Goal: Complete application form

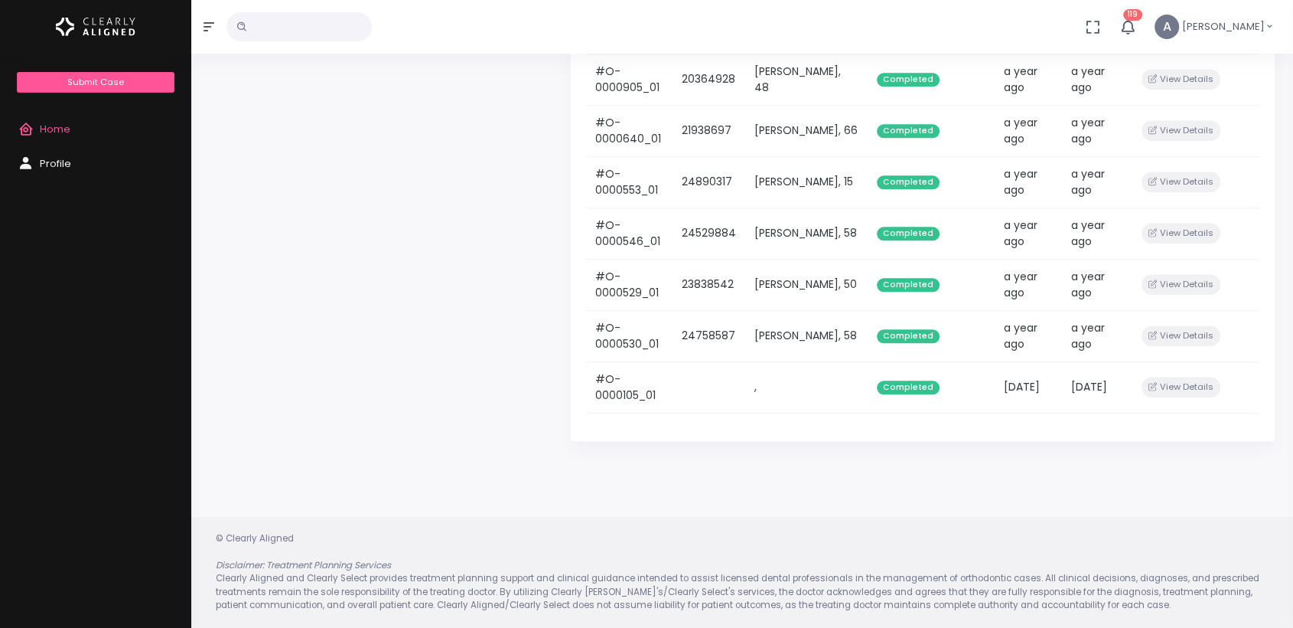
scroll to position [1698, 0]
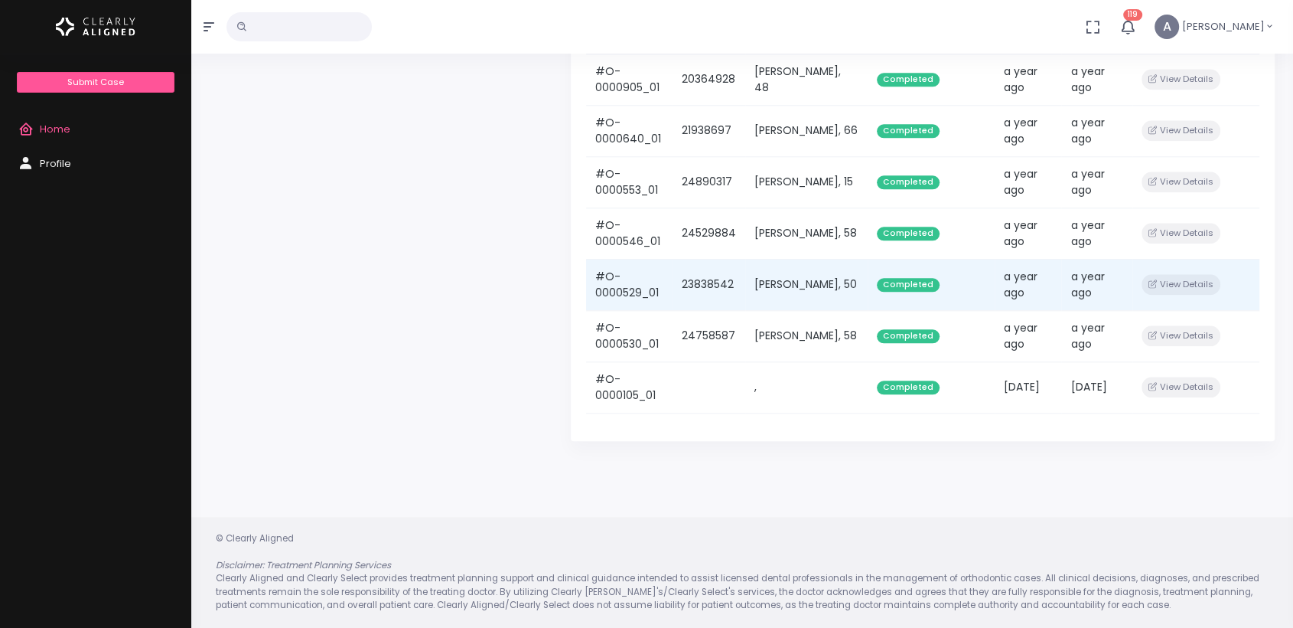
click at [813, 310] on td "[PERSON_NAME], 50" at bounding box center [806, 284] width 122 height 51
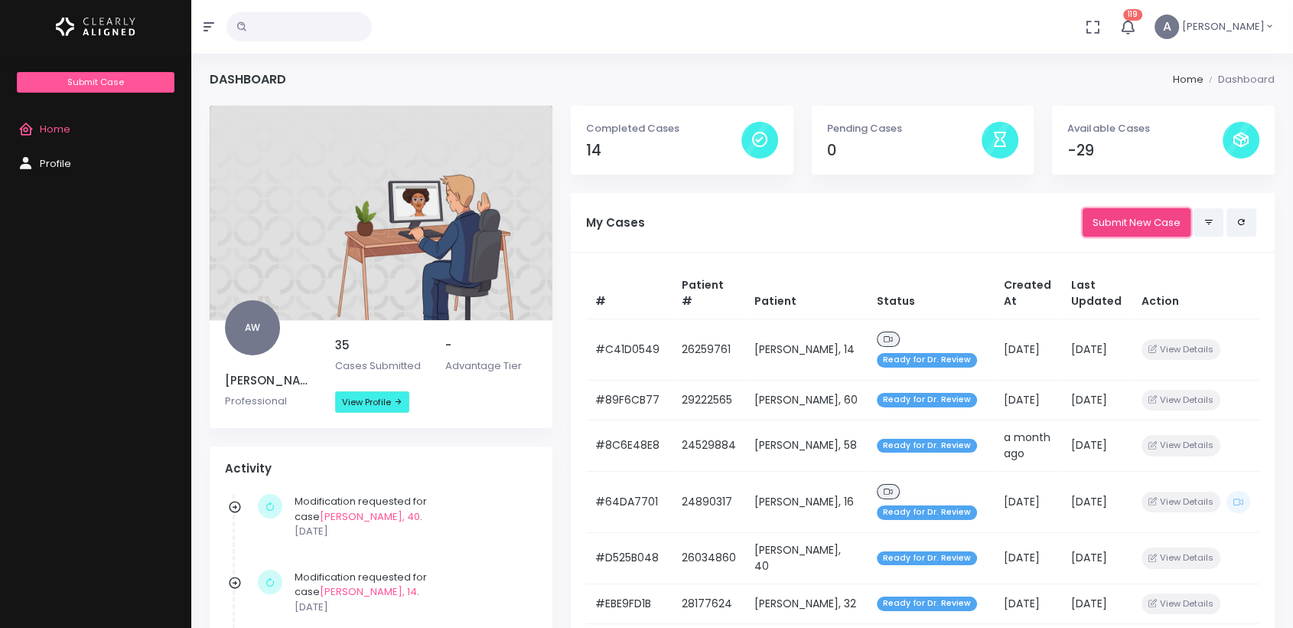
click at [1100, 224] on link "Submit New Case" at bounding box center [1137, 222] width 108 height 28
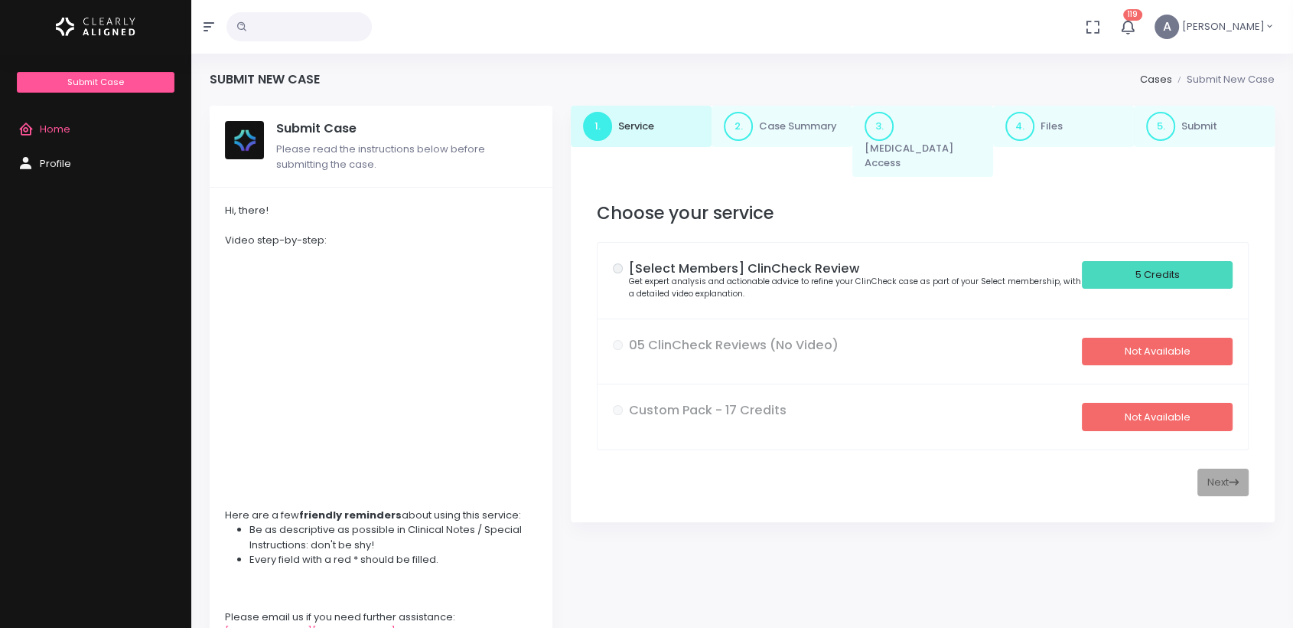
click at [1147, 269] on div "5 Credits" at bounding box center [1157, 275] width 151 height 28
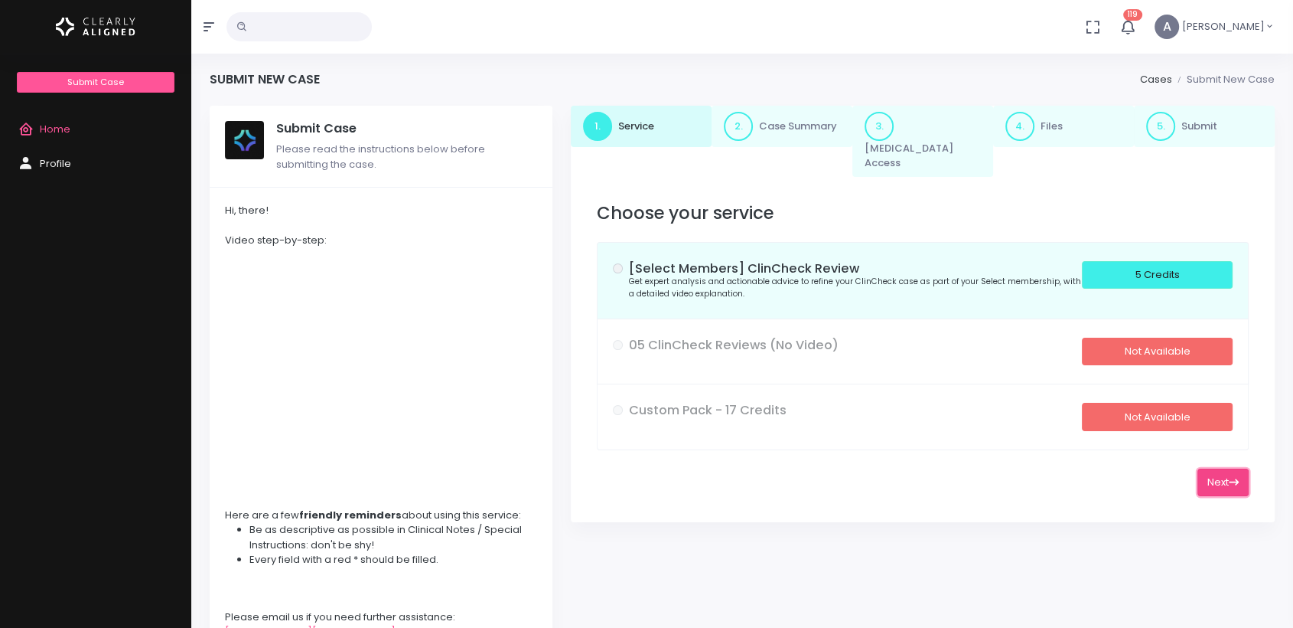
click at [1210, 470] on button "Next" at bounding box center [1223, 482] width 51 height 28
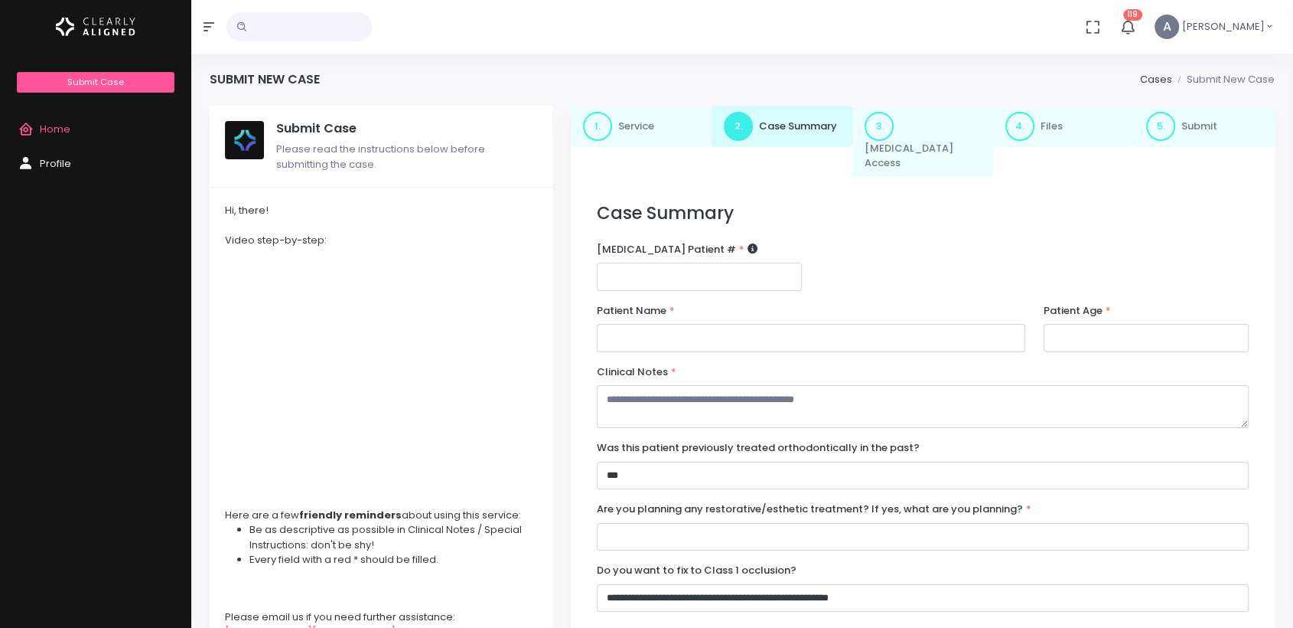
click at [706, 262] on input "number" at bounding box center [699, 276] width 205 height 28
click at [634, 262] on input "number" at bounding box center [699, 276] width 205 height 28
paste input "********"
type input "********"
click at [656, 324] on input "text" at bounding box center [811, 338] width 429 height 28
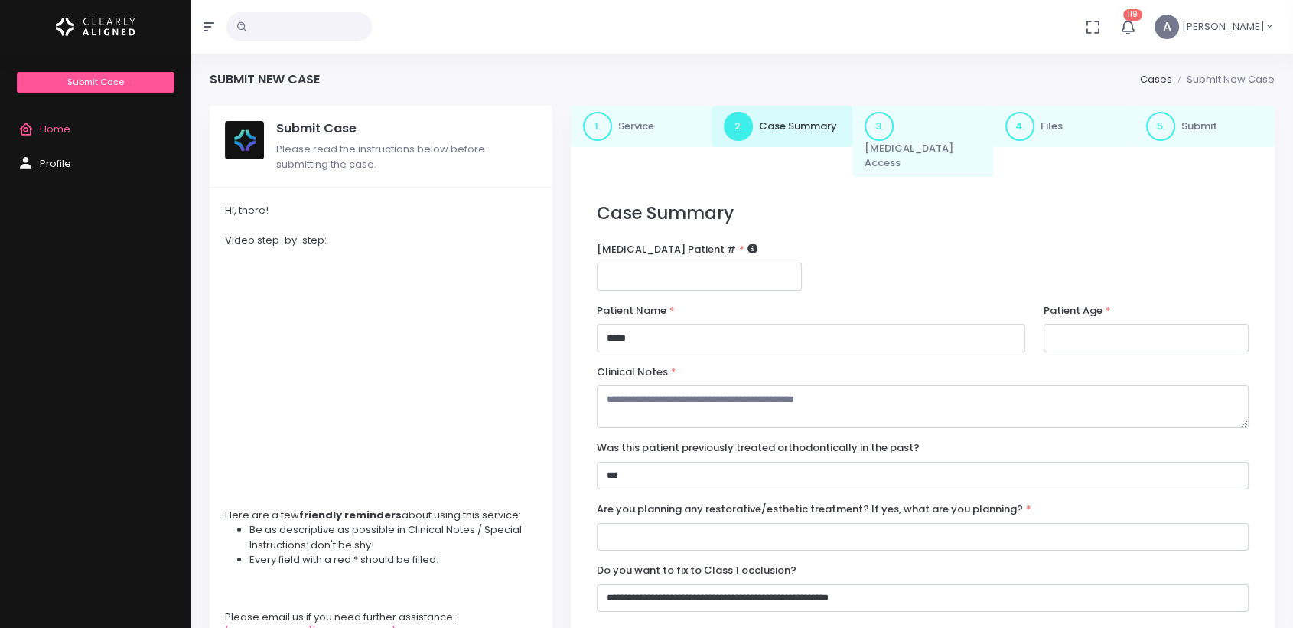
click at [618, 324] on input "*****" at bounding box center [811, 338] width 429 height 28
type input "**********"
click at [1079, 332] on input "number" at bounding box center [1146, 338] width 205 height 28
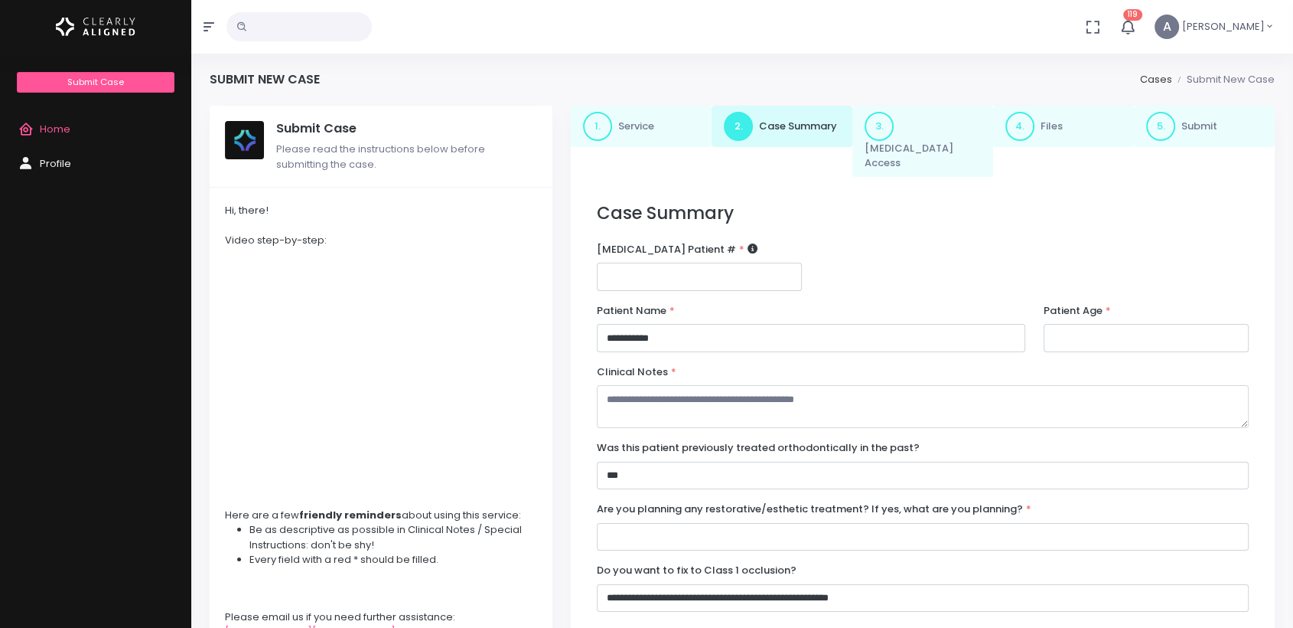
click at [723, 391] on textarea at bounding box center [923, 406] width 652 height 43
click at [624, 393] on textarea at bounding box center [923, 406] width 652 height 43
paste textarea "**********"
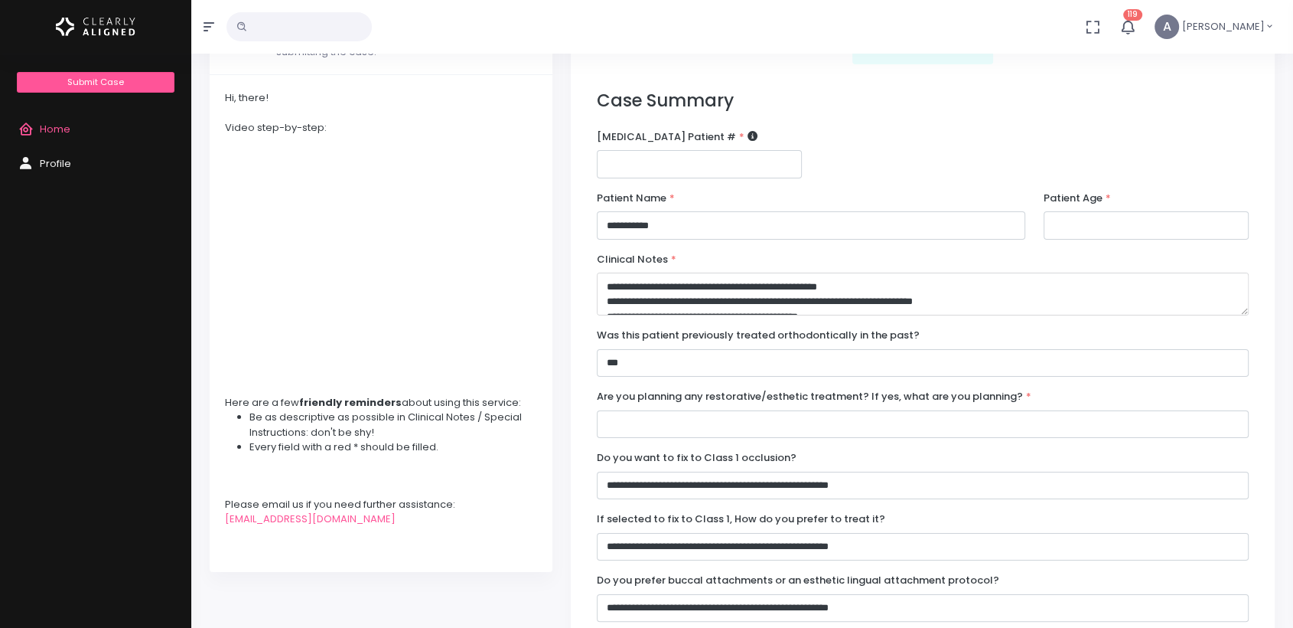
scroll to position [135, 0]
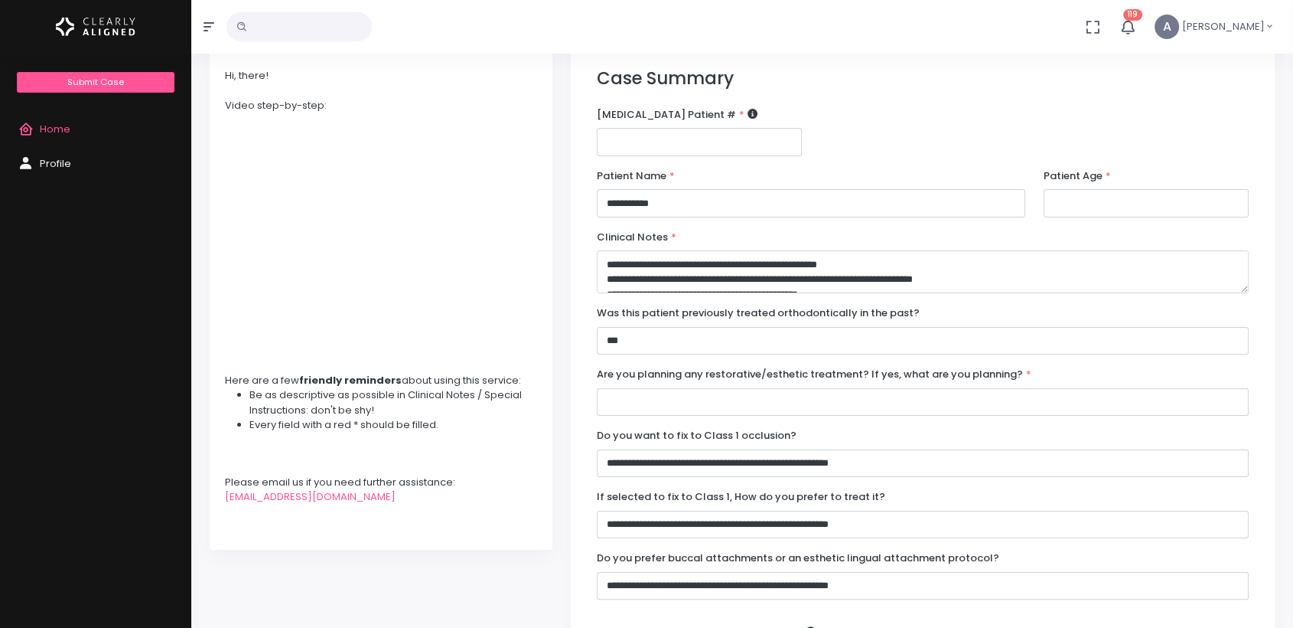
type textarea "**********"
click at [824, 388] on input "text" at bounding box center [923, 402] width 652 height 28
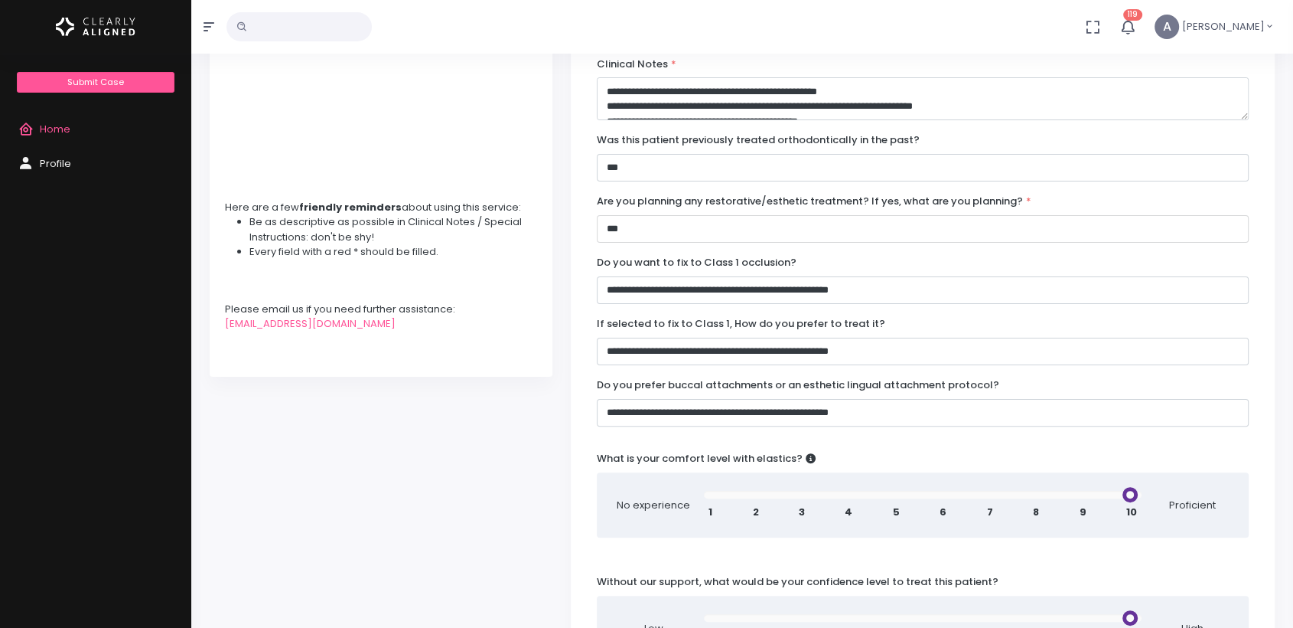
scroll to position [309, 0]
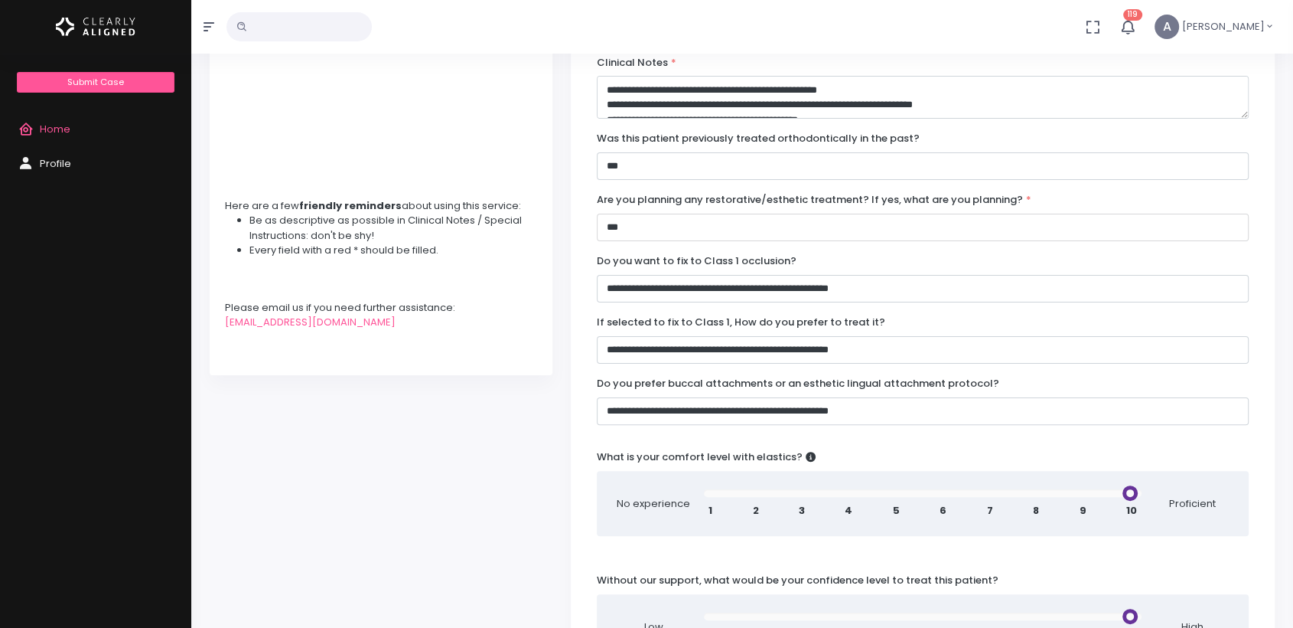
type input "***"
drag, startPoint x: 707, startPoint y: 473, endPoint x: 853, endPoint y: 476, distance: 145.4
type input "*"
click at [853, 489] on input "range" at bounding box center [923, 493] width 438 height 8
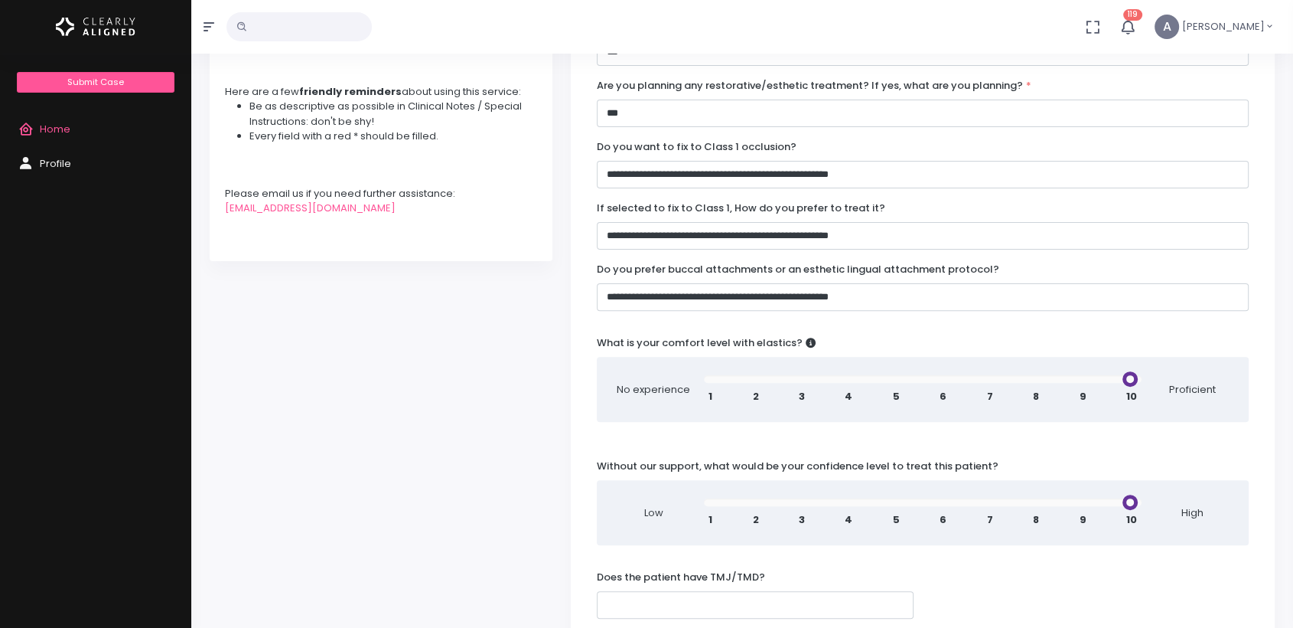
scroll to position [425, 0]
drag, startPoint x: 888, startPoint y: 484, endPoint x: 945, endPoint y: 485, distance: 57.4
type input "*"
click at [945, 497] on input "range" at bounding box center [923, 501] width 438 height 8
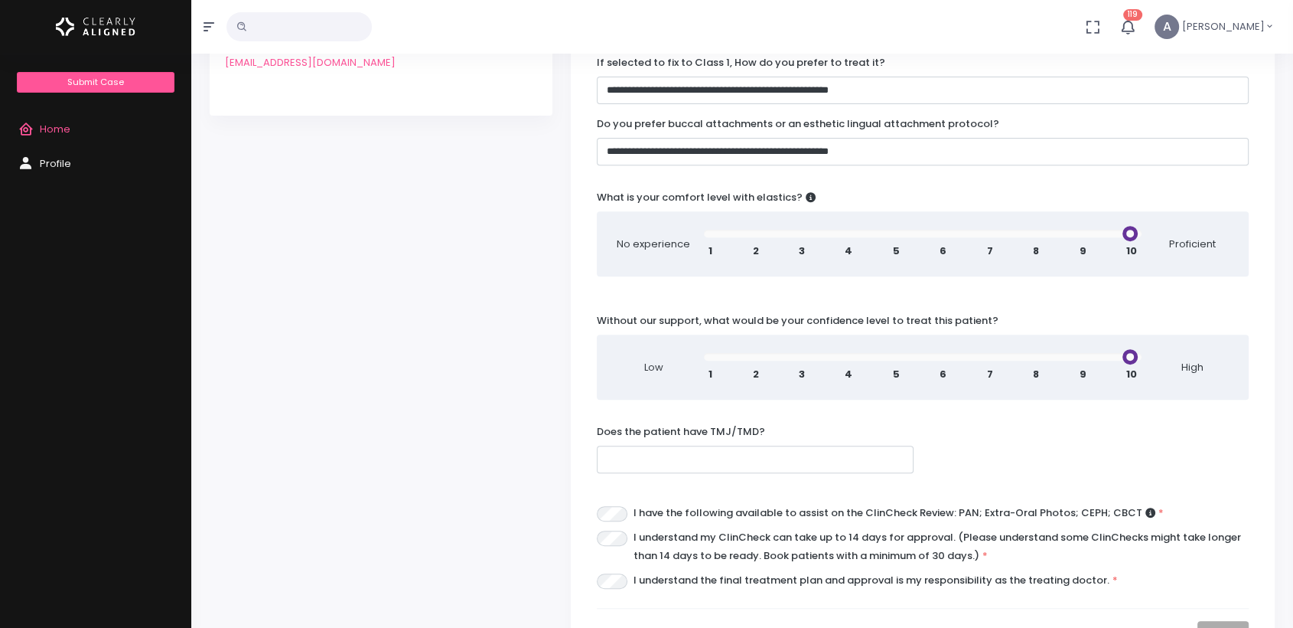
scroll to position [571, 0]
click at [868, 443] on input "text" at bounding box center [755, 457] width 317 height 28
type input "**********"
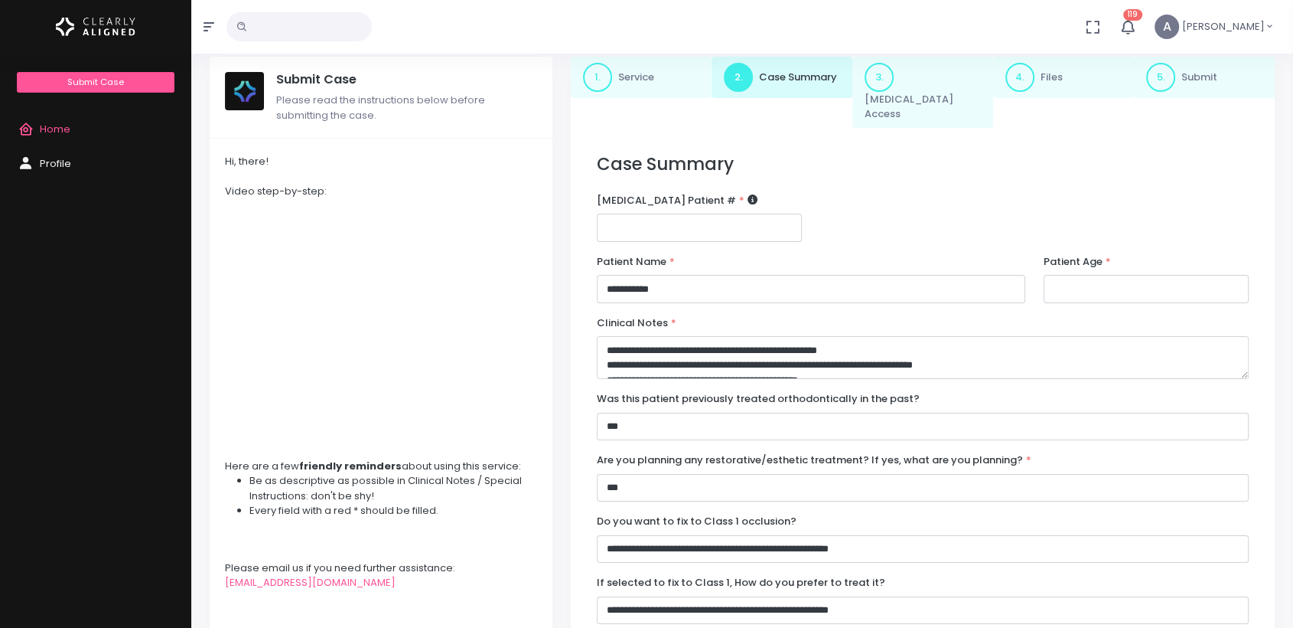
scroll to position [48, 0]
click at [1061, 285] on input "number" at bounding box center [1146, 289] width 205 height 28
type input "**"
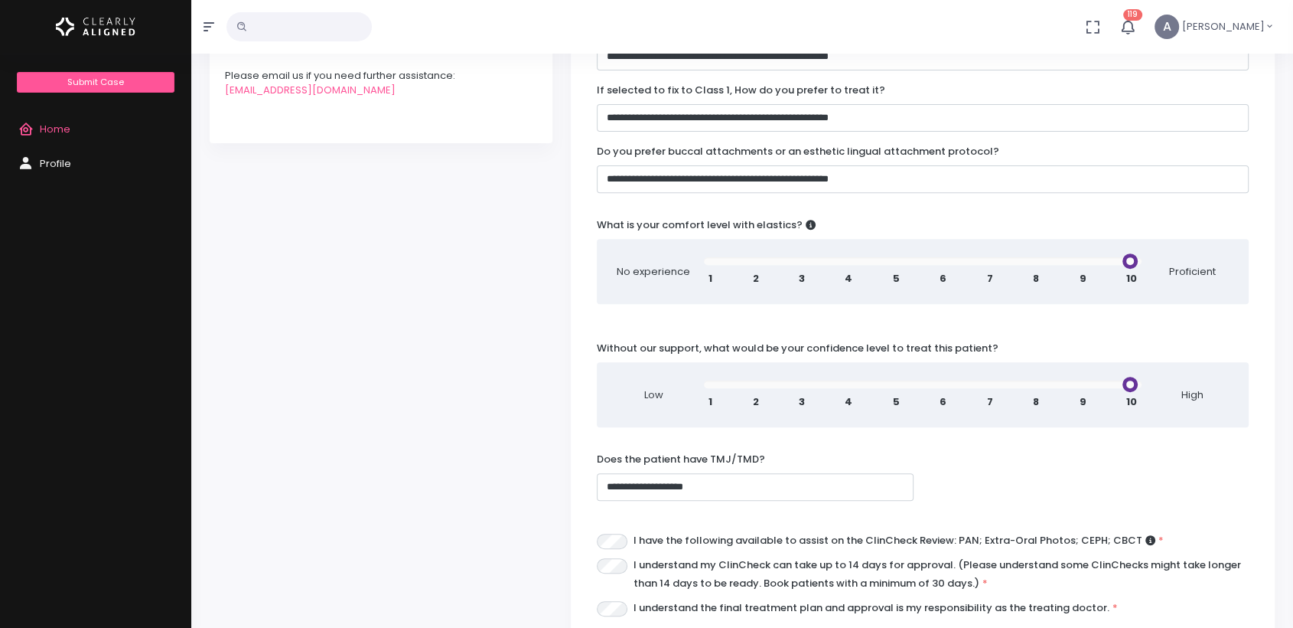
scroll to position [520, 0]
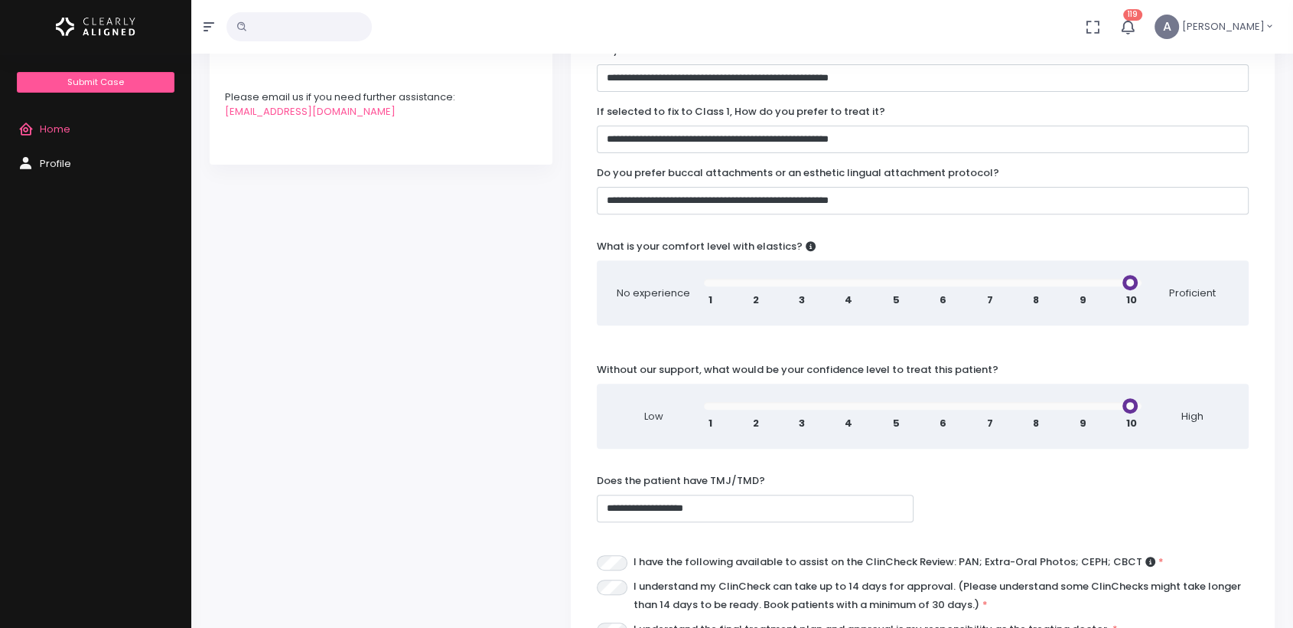
drag, startPoint x: 853, startPoint y: 266, endPoint x: 929, endPoint y: 270, distance: 76.6
type input "*"
click at [929, 279] on input "range" at bounding box center [923, 283] width 438 height 8
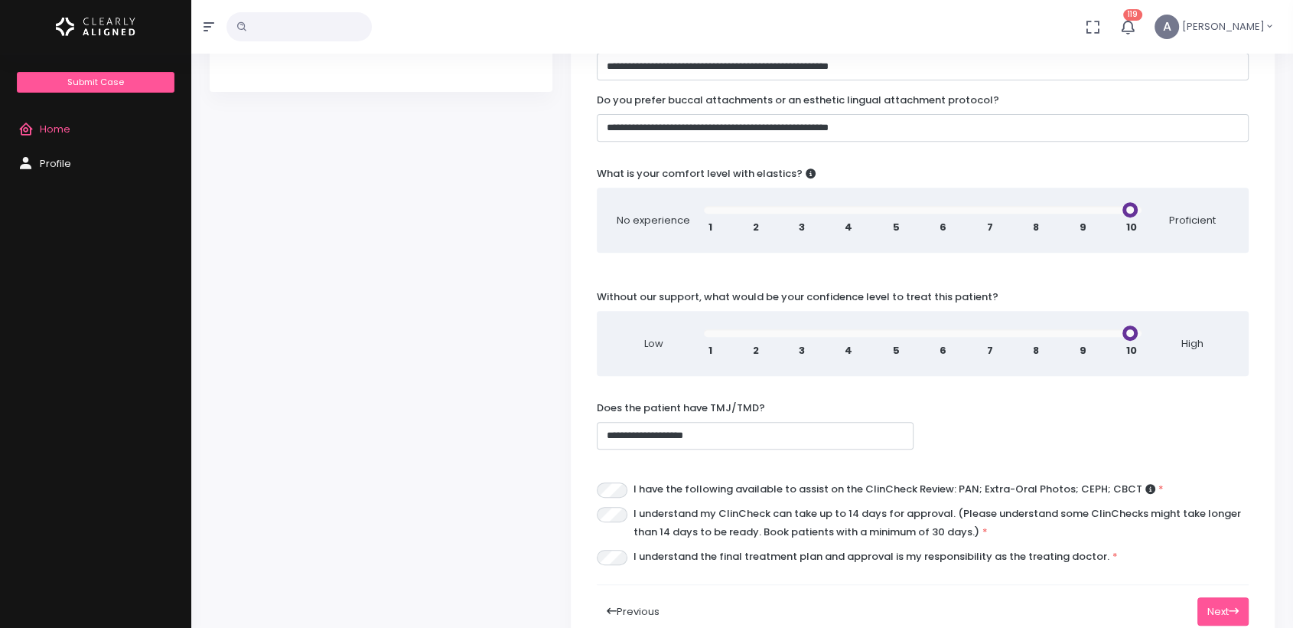
scroll to position [641, 0]
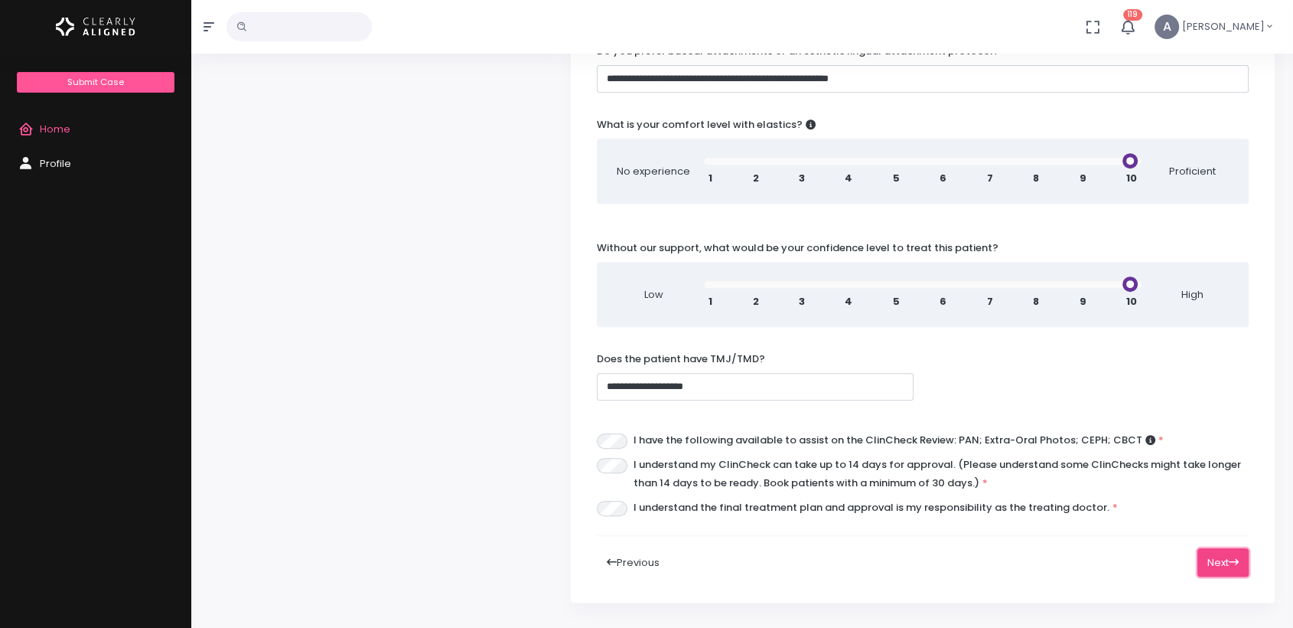
click at [1201, 548] on button "Next" at bounding box center [1223, 562] width 51 height 28
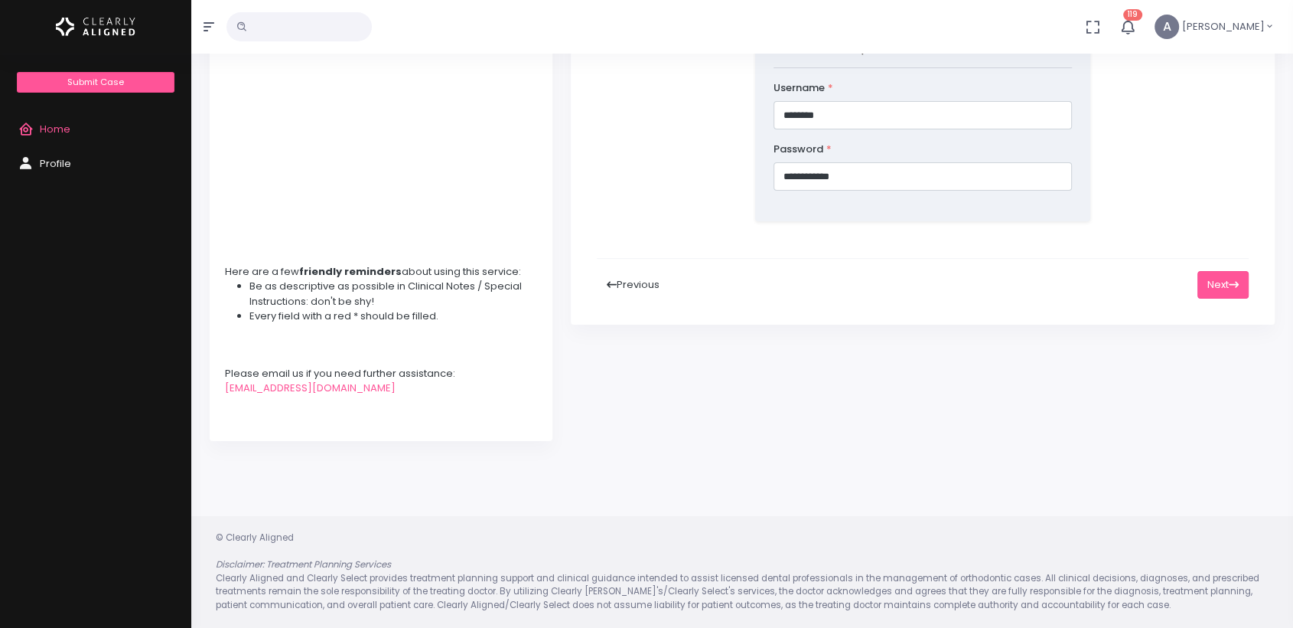
scroll to position [243, 0]
click at [1208, 277] on button "Next" at bounding box center [1223, 285] width 51 height 28
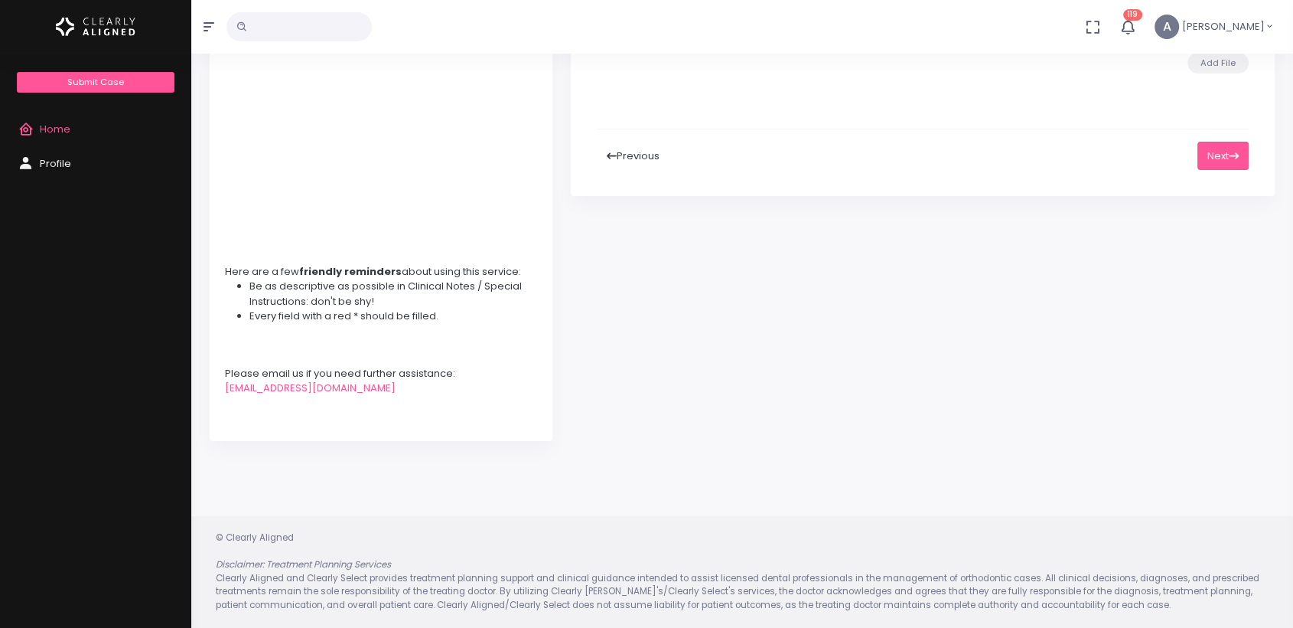
scroll to position [0, 0]
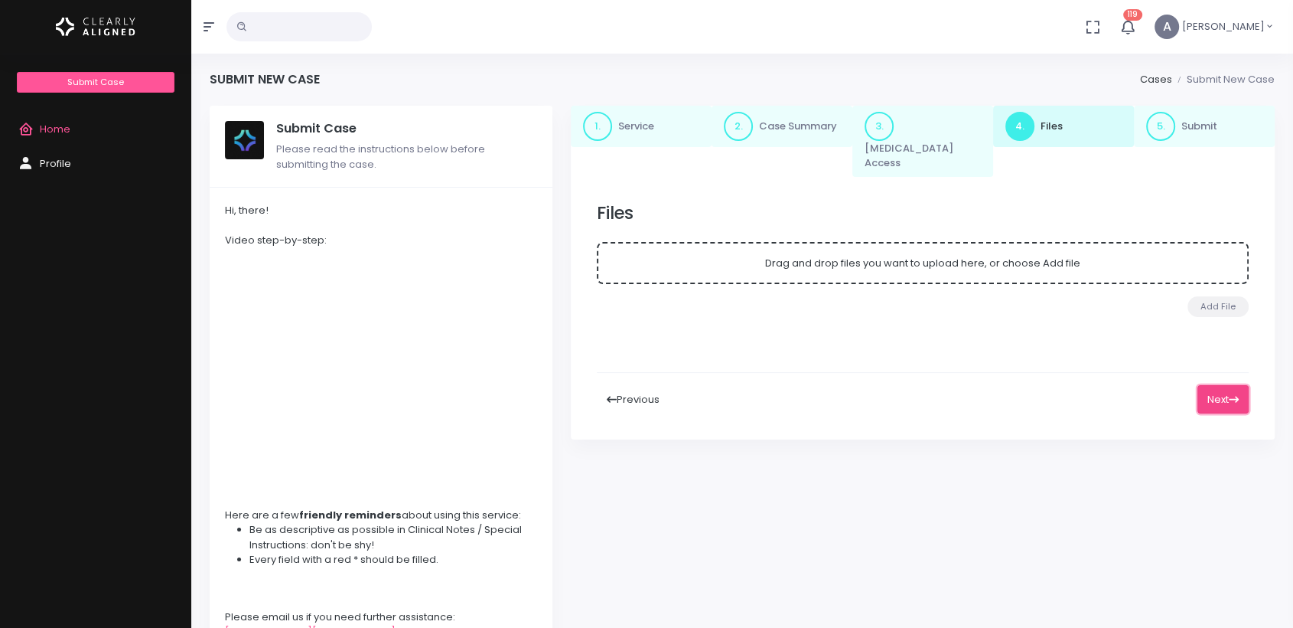
click at [1210, 385] on button "Next" at bounding box center [1223, 399] width 51 height 28
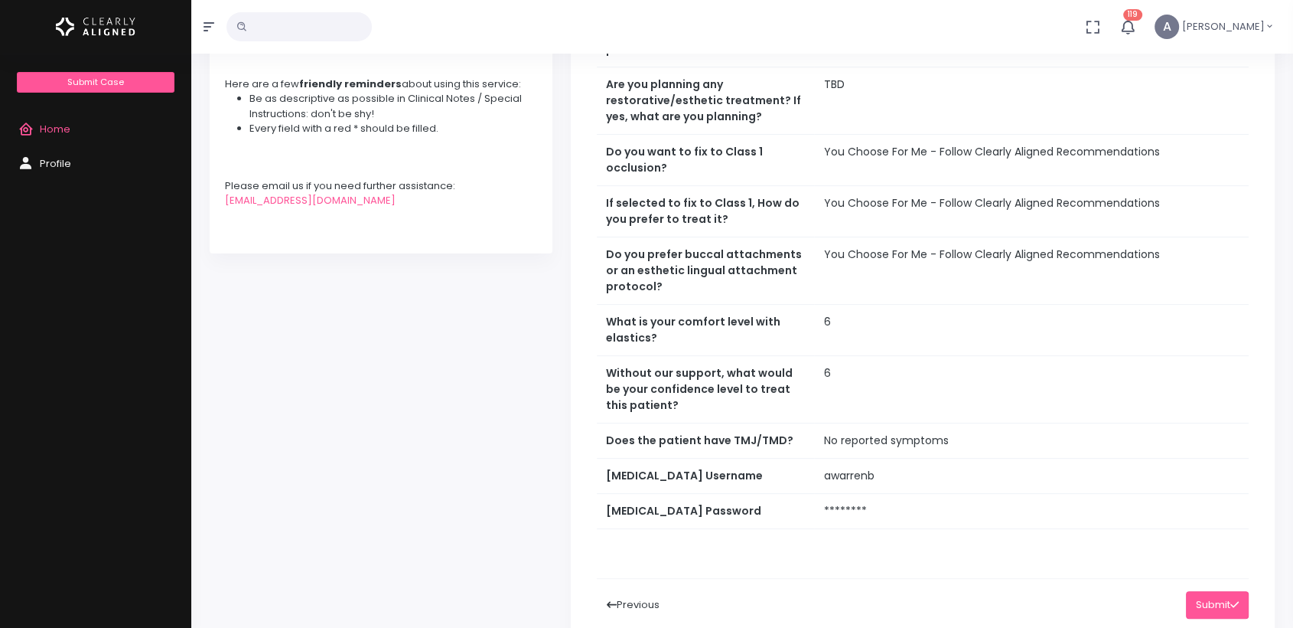
scroll to position [628, 0]
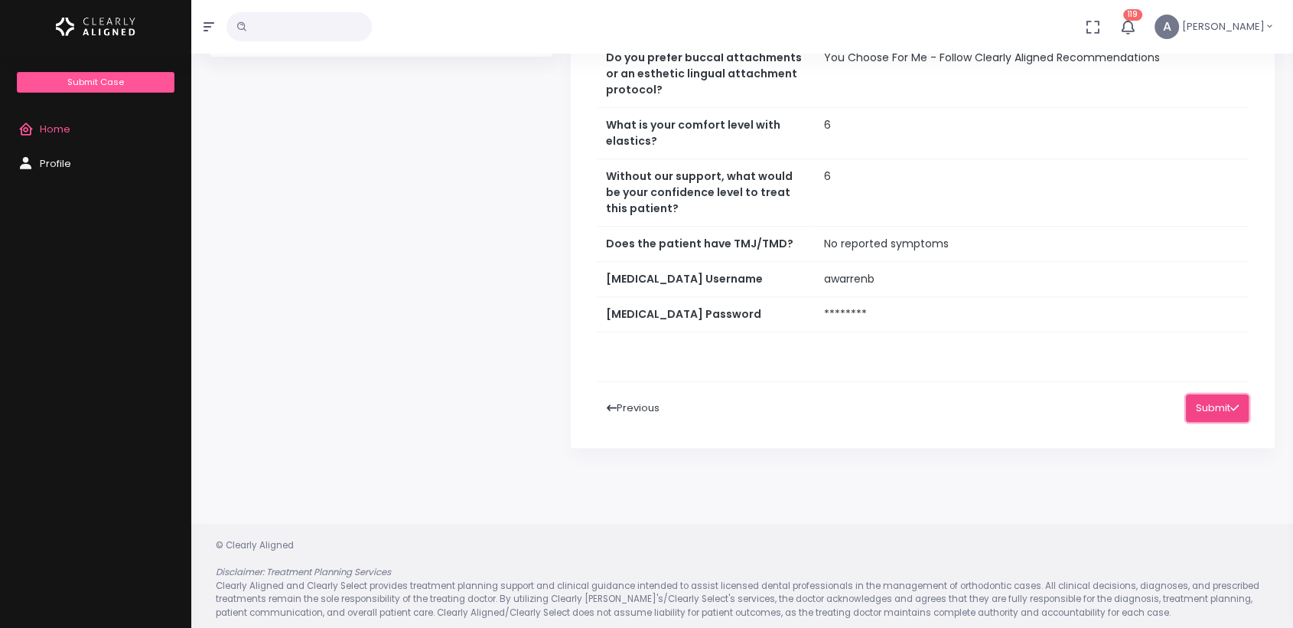
click at [1232, 404] on icon at bounding box center [1235, 407] width 8 height 6
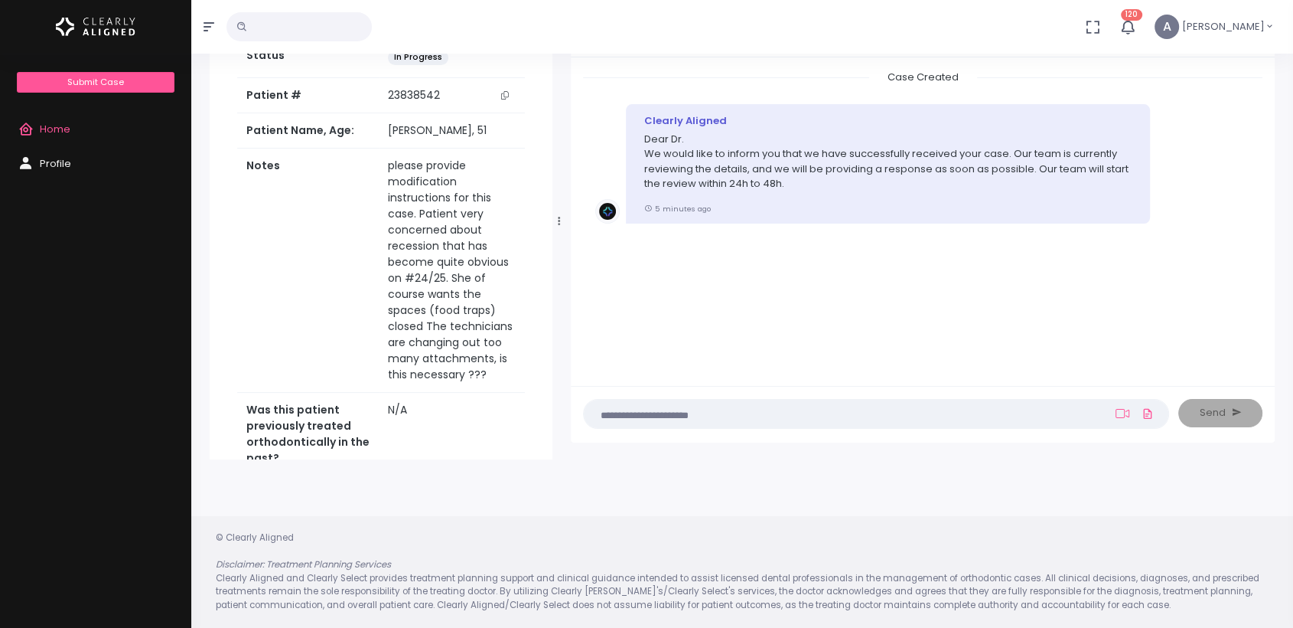
scroll to position [122, 0]
